Goal: Information Seeking & Learning: Learn about a topic

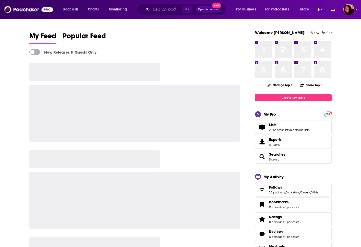
click at [159, 9] on input "Search podcasts, credits, & more..." at bounding box center [166, 9] width 31 height 8
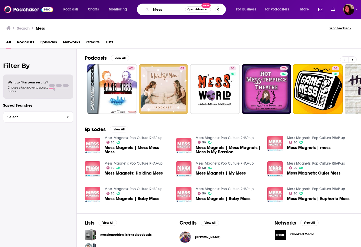
click at [168, 9] on input "Mess" at bounding box center [168, 9] width 34 height 8
type input "Mess sydnee"
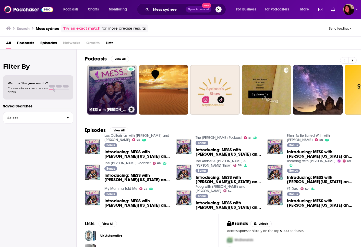
click at [112, 80] on link "MESS with [PERSON_NAME][US_STATE] & [PERSON_NAME]" at bounding box center [112, 90] width 50 height 50
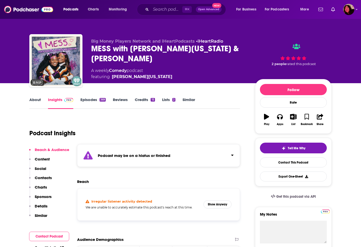
click at [230, 155] on button "Click to expand status details" at bounding box center [230, 154] width 7 height 7
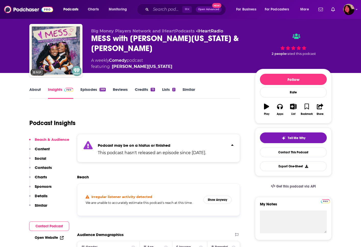
scroll to position [11, 0]
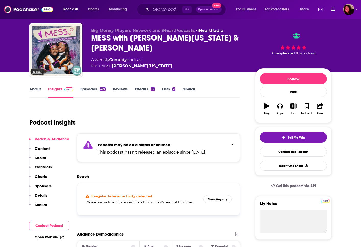
click at [94, 86] on div "About Insights Episodes 369 Reviews Credits 15 Lists 2 Similar" at bounding box center [134, 92] width 211 height 13
click at [93, 89] on link "Episodes 369" at bounding box center [92, 93] width 25 height 12
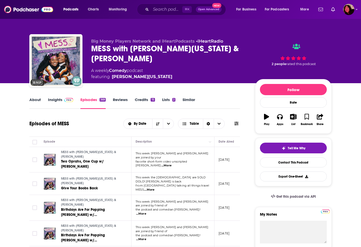
click at [62, 101] on span at bounding box center [67, 99] width 11 height 5
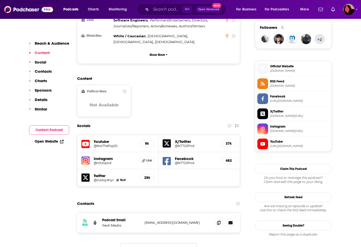
scroll to position [432, 0]
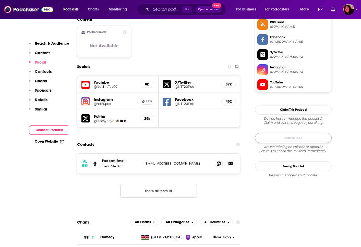
click at [281, 138] on button "Refresh Feed" at bounding box center [293, 138] width 77 height 10
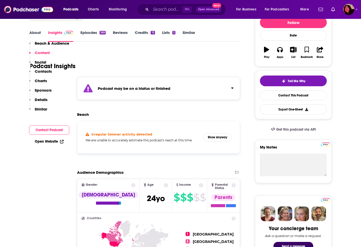
scroll to position [0, 0]
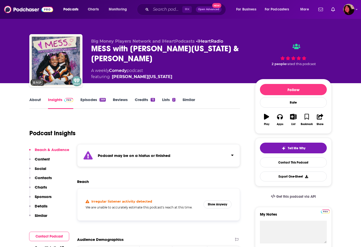
click at [38, 100] on link "About" at bounding box center [34, 103] width 11 height 12
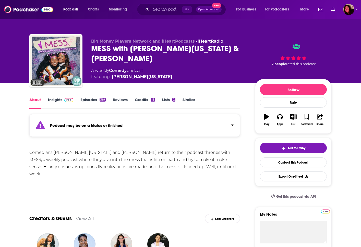
click at [59, 100] on link "Insights" at bounding box center [60, 103] width 25 height 12
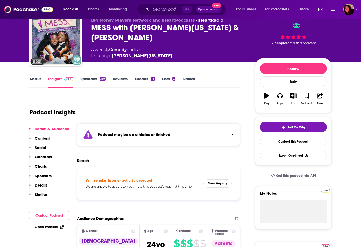
scroll to position [23, 0]
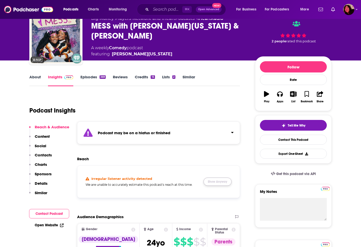
click at [223, 182] on button "Show Anyway" at bounding box center [218, 182] width 28 height 8
